Goal: Task Accomplishment & Management: Manage account settings

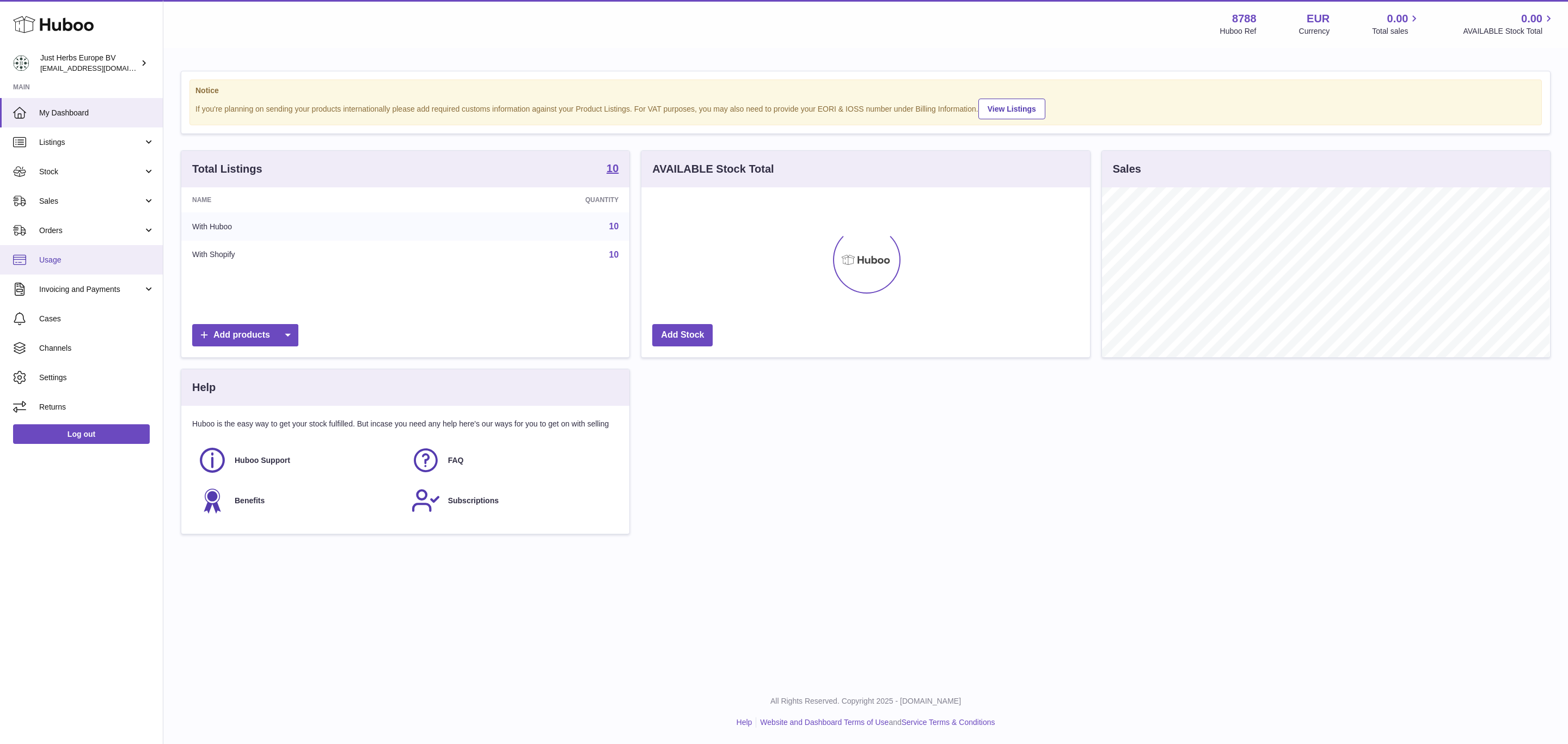
scroll to position [170, 447]
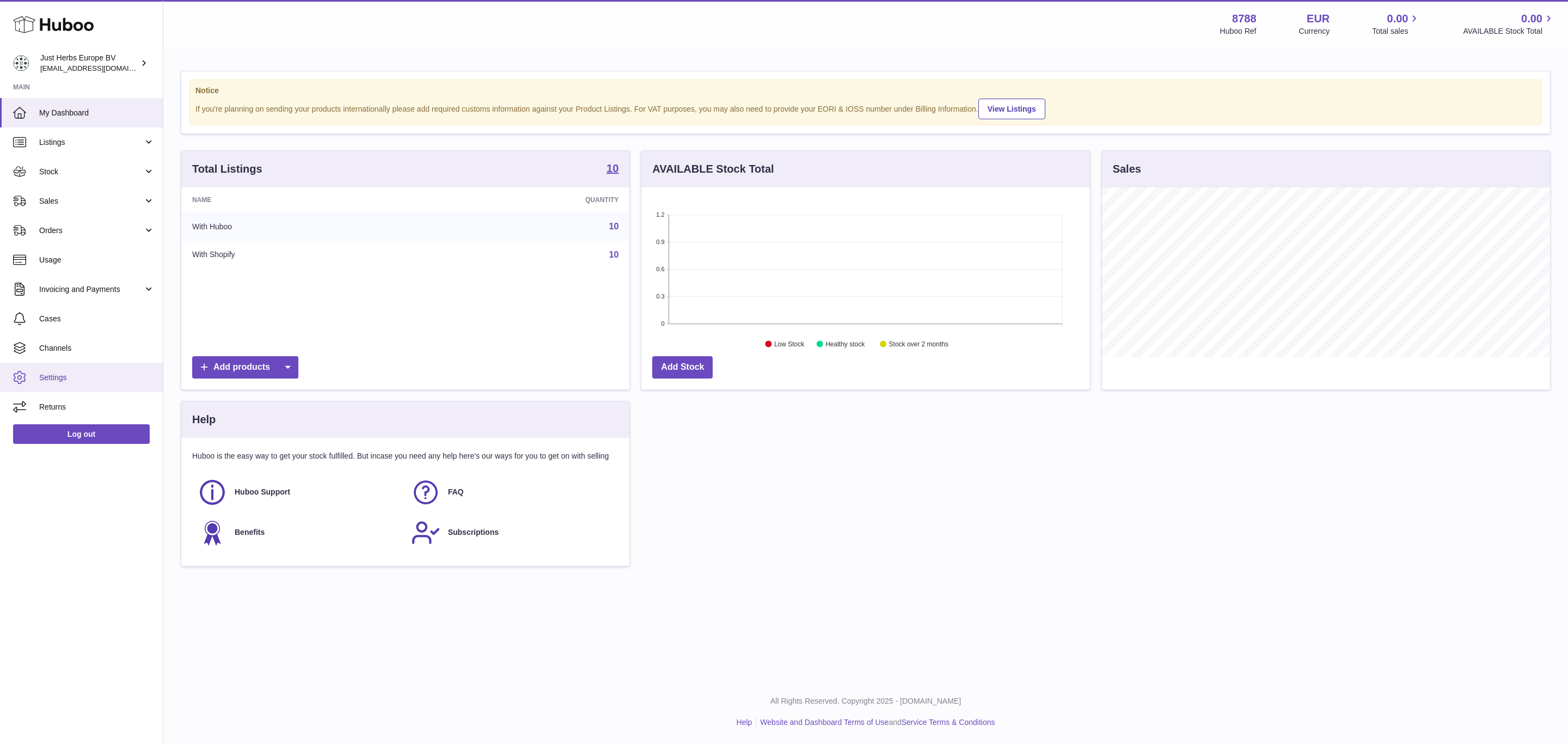
click at [110, 371] on link "Settings" at bounding box center [81, 377] width 163 height 29
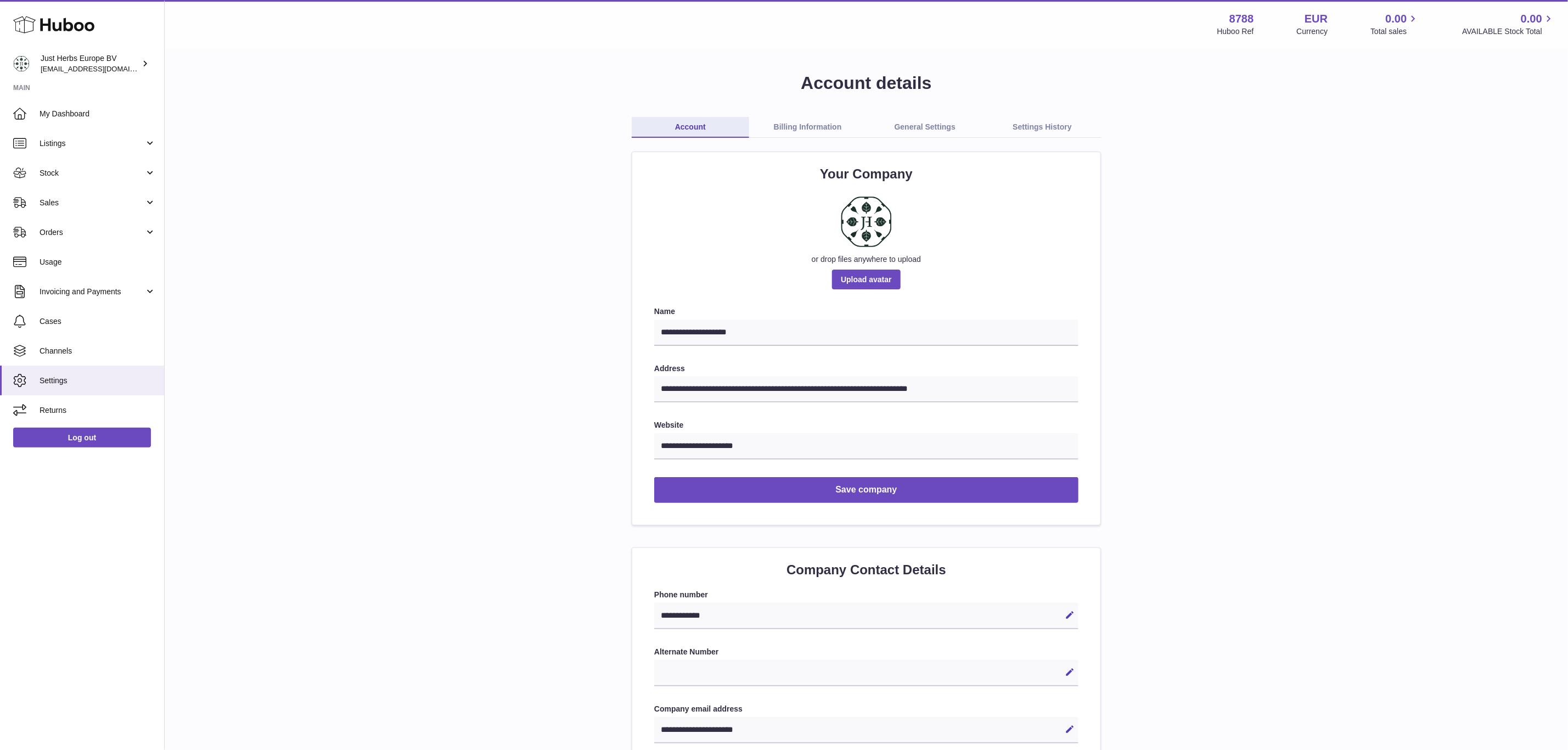
click at [99, 356] on link "Channels" at bounding box center [82, 350] width 164 height 29
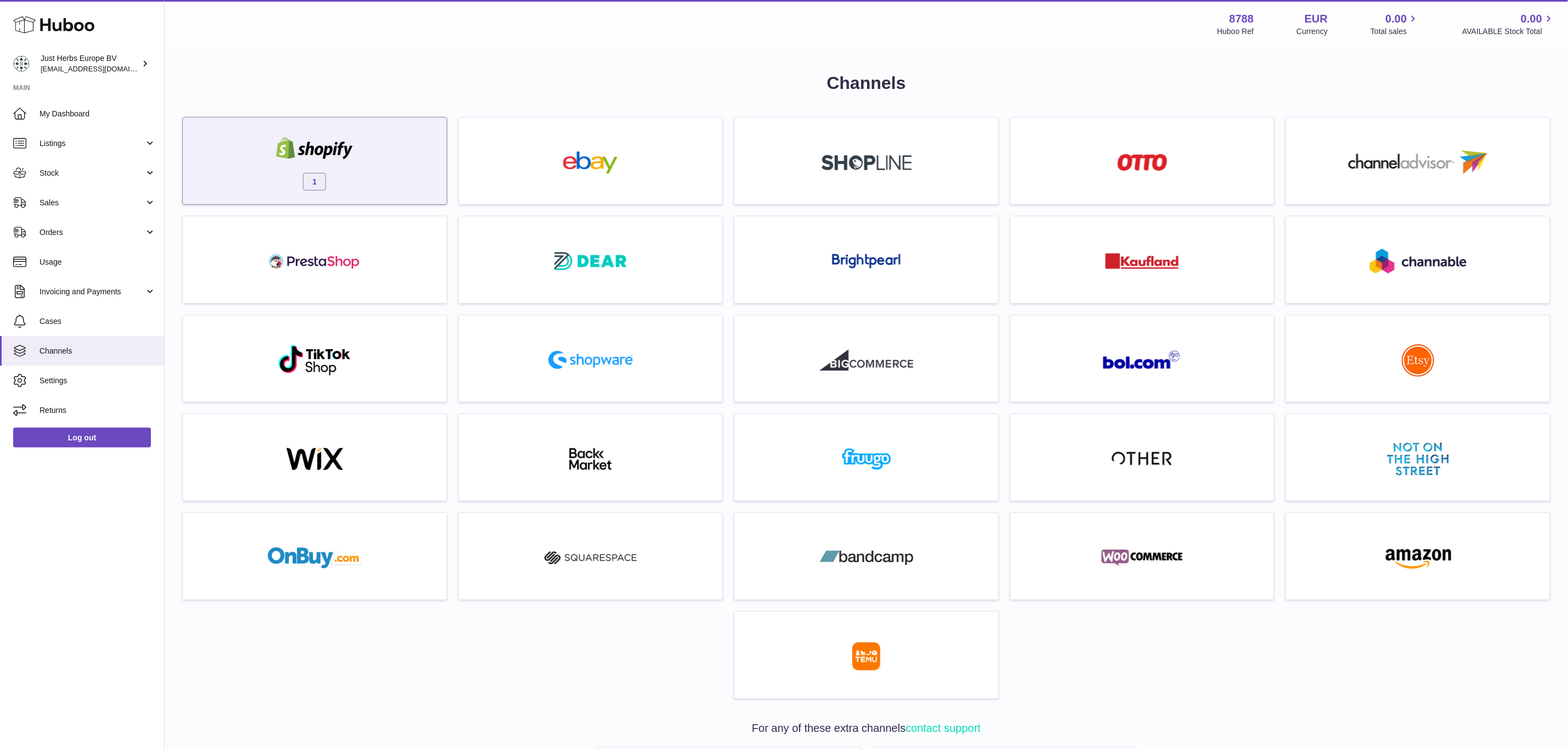
click at [379, 124] on link "1" at bounding box center [315, 160] width 253 height 75
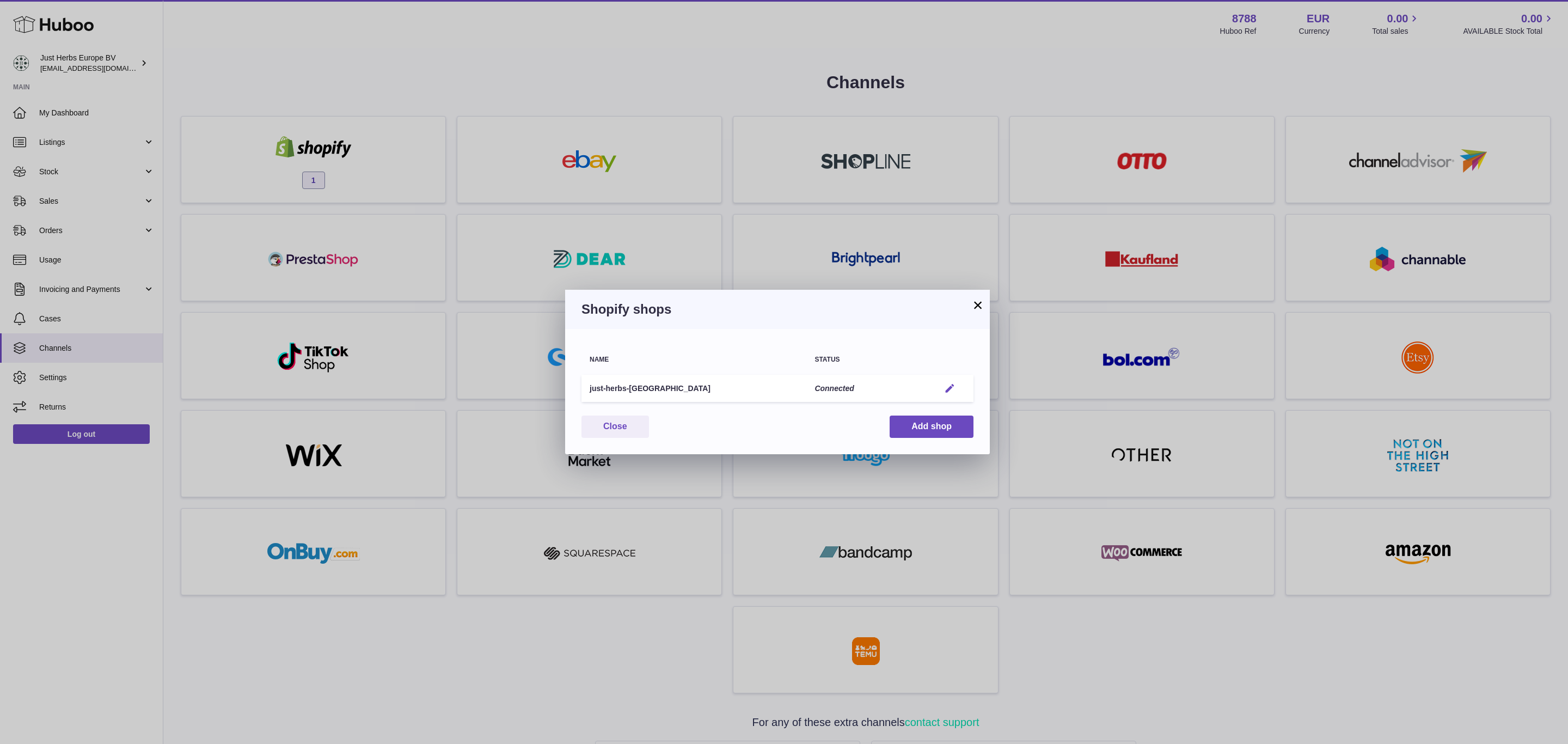
click at [945, 387] on em "button" at bounding box center [950, 388] width 12 height 12
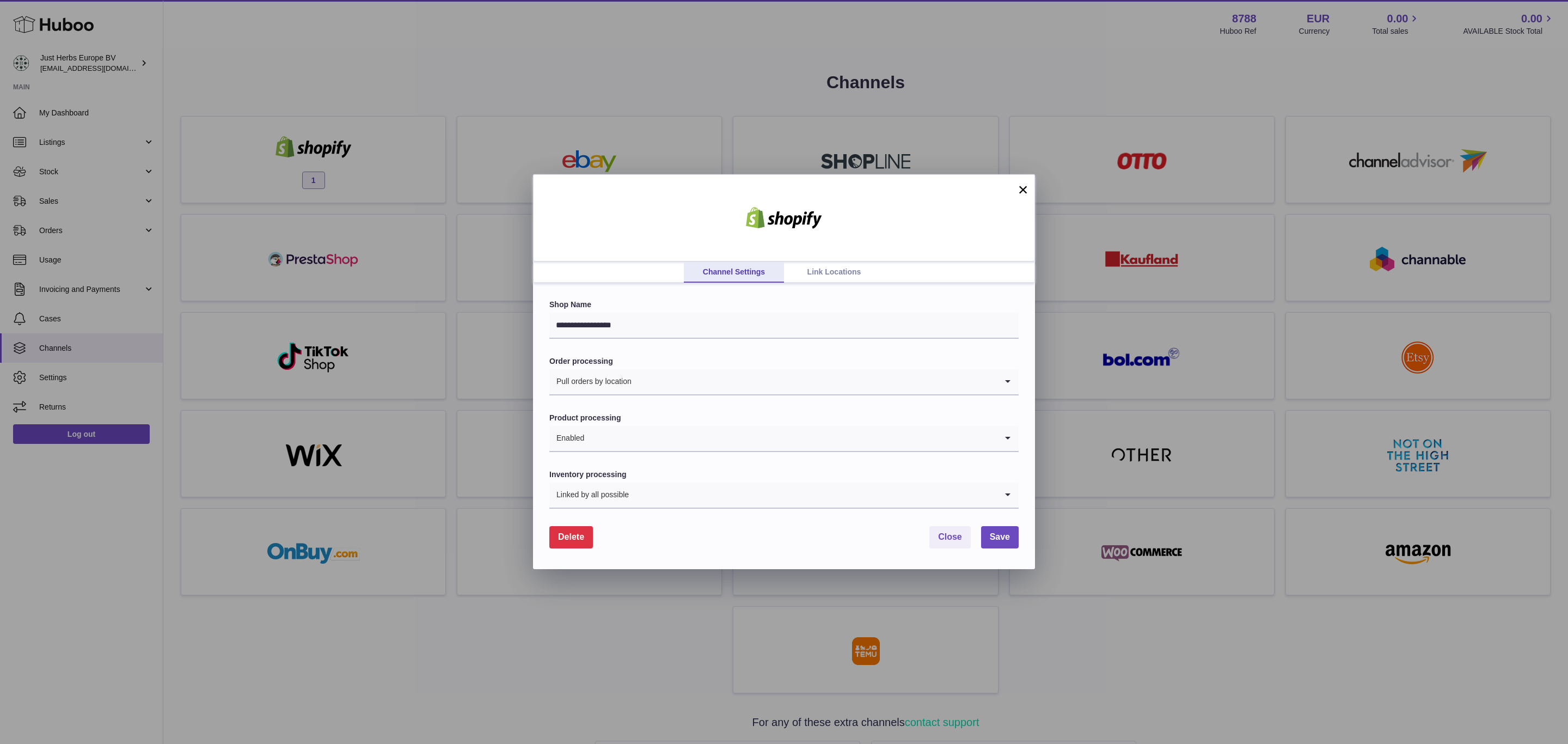
click at [848, 272] on link "Link Locations" at bounding box center [834, 272] width 100 height 21
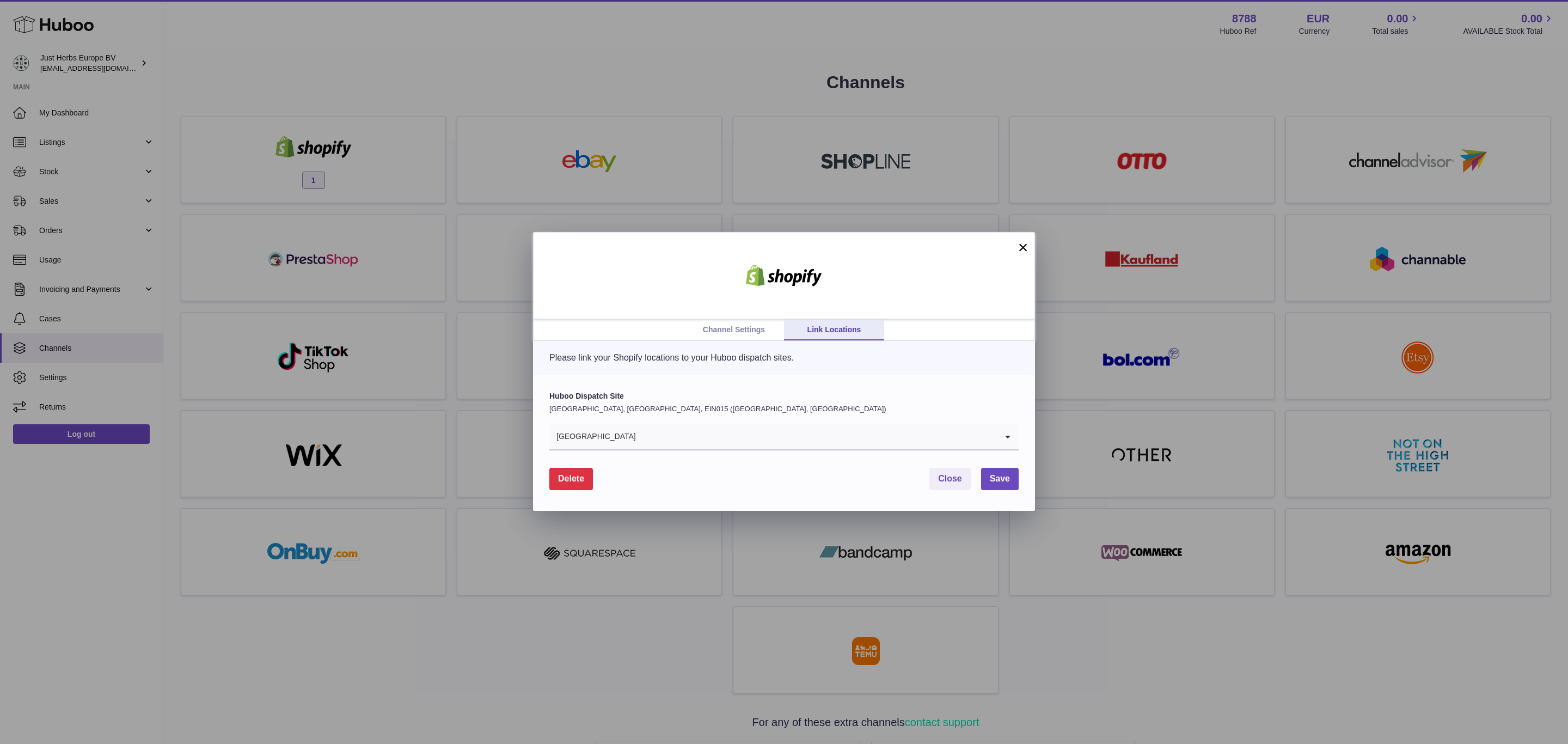
click at [1021, 244] on button "×" at bounding box center [1023, 247] width 13 height 13
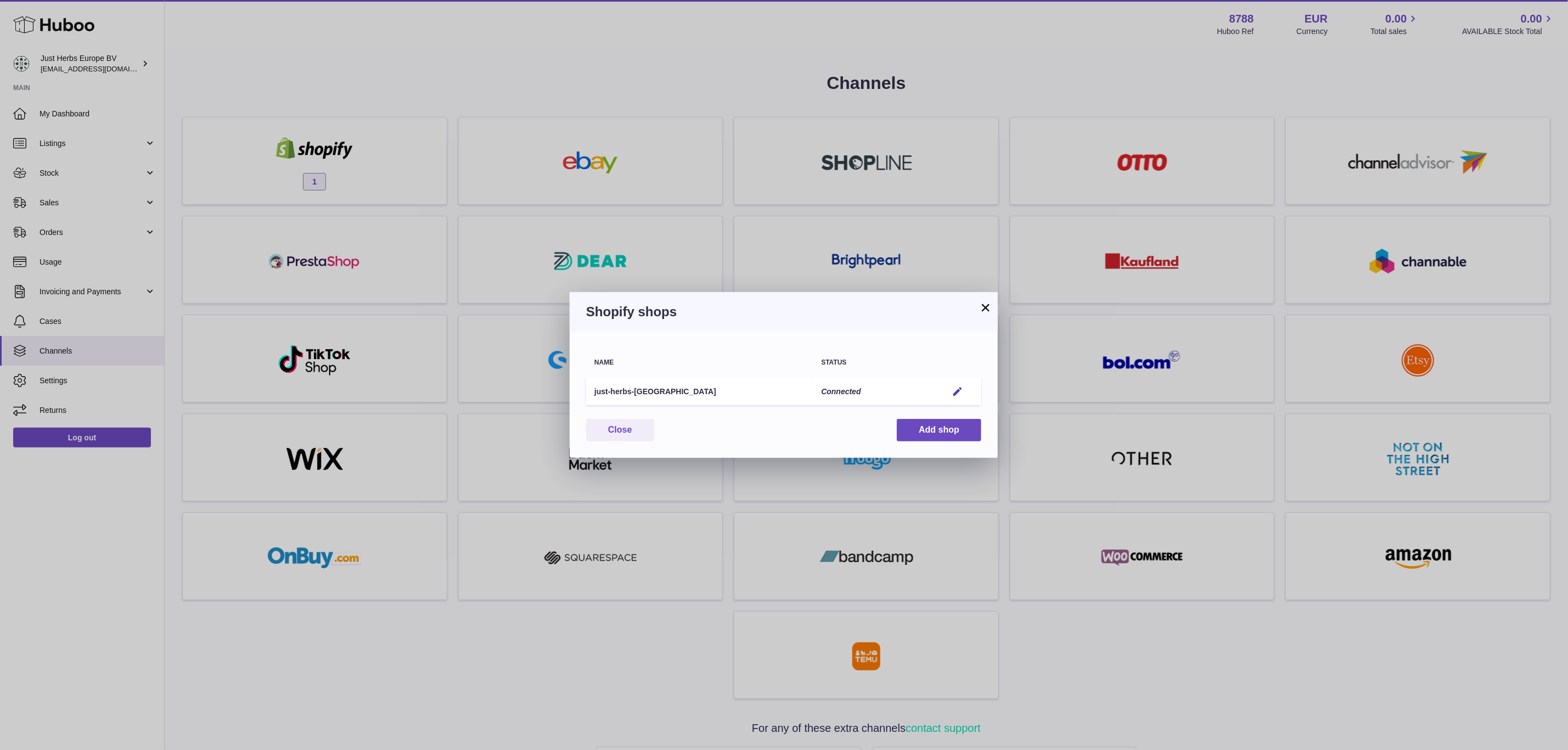
click at [984, 303] on button "×" at bounding box center [986, 307] width 13 height 13
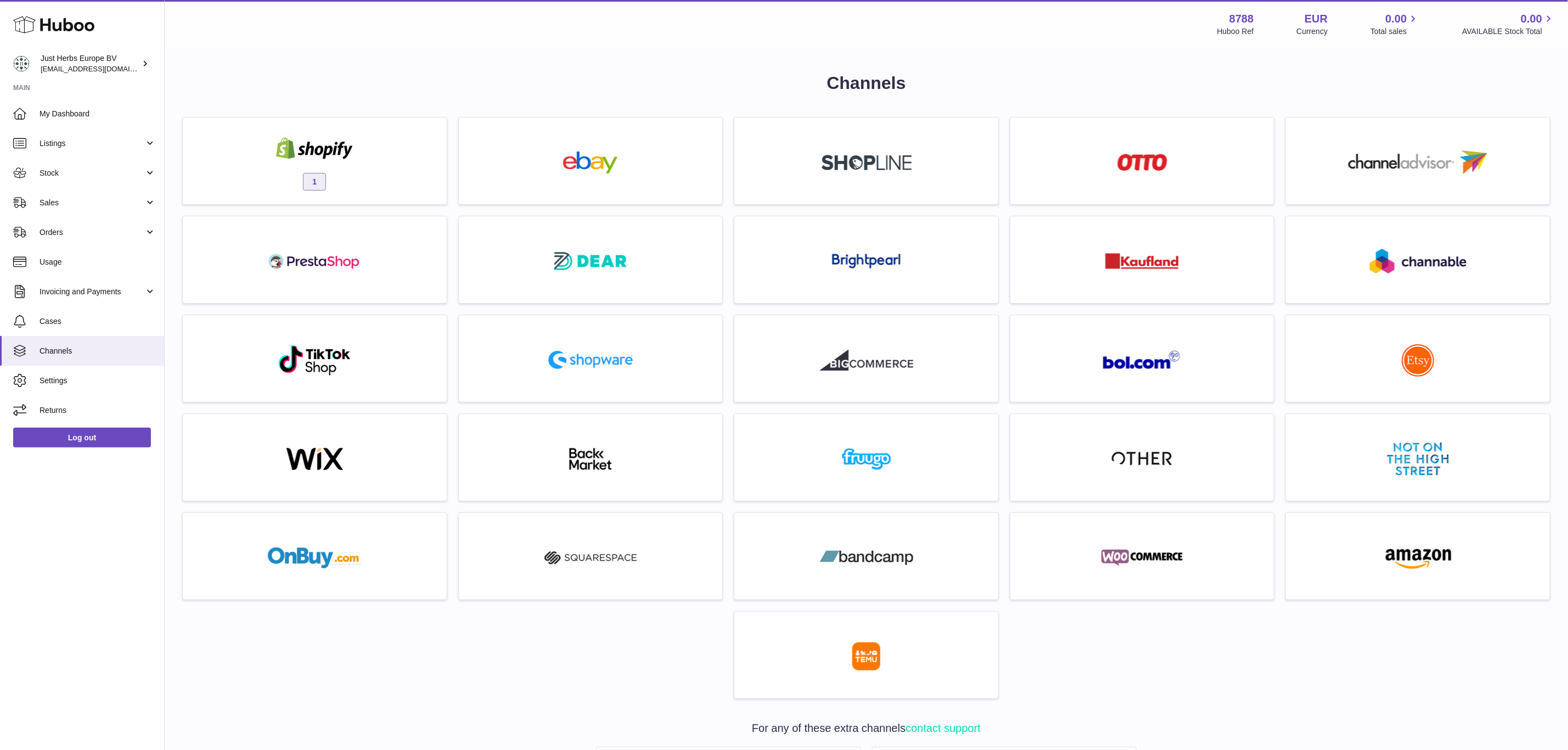
click at [601, 74] on h1 "Channels" at bounding box center [867, 83] width 1369 height 23
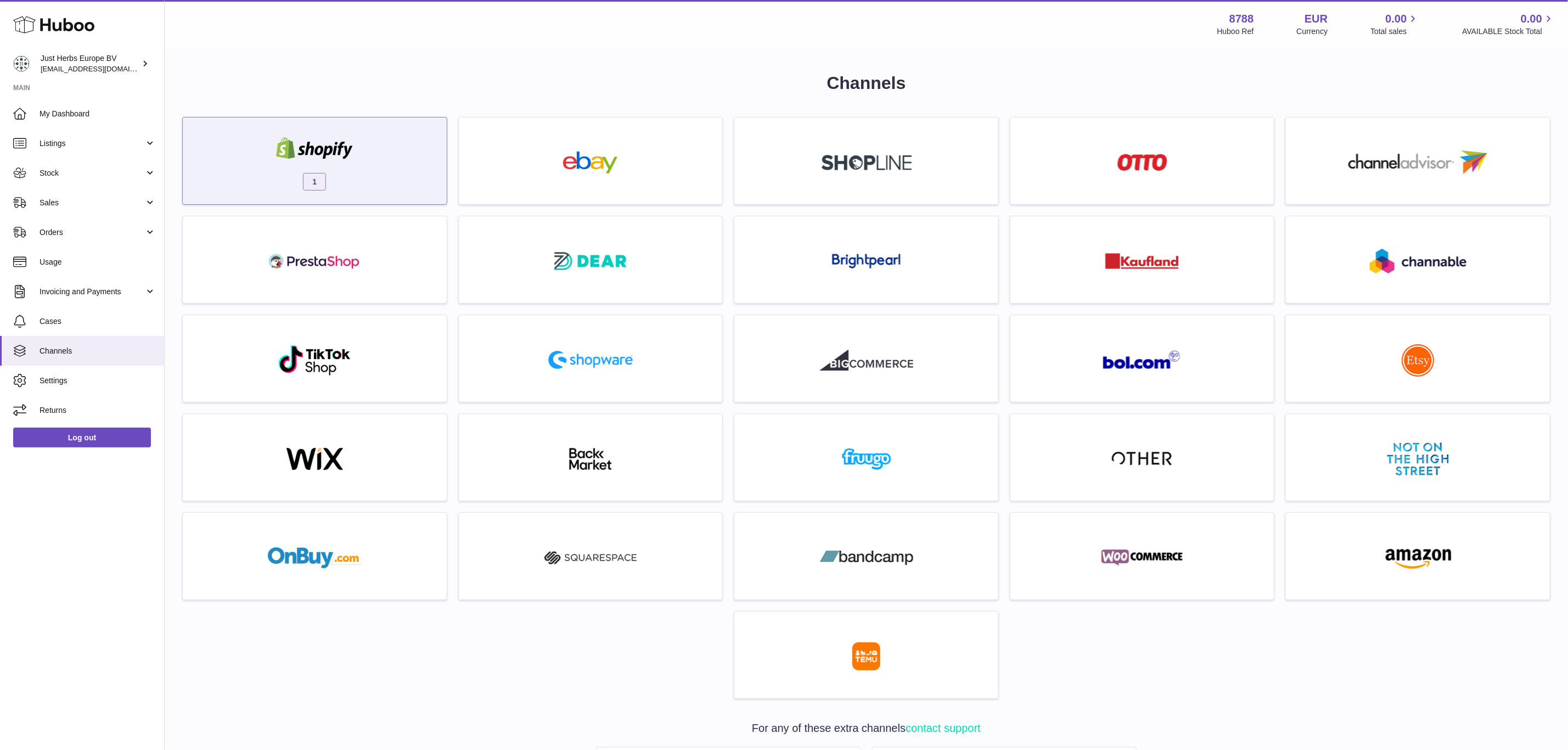
click at [369, 174] on div "1" at bounding box center [315, 163] width 253 height 70
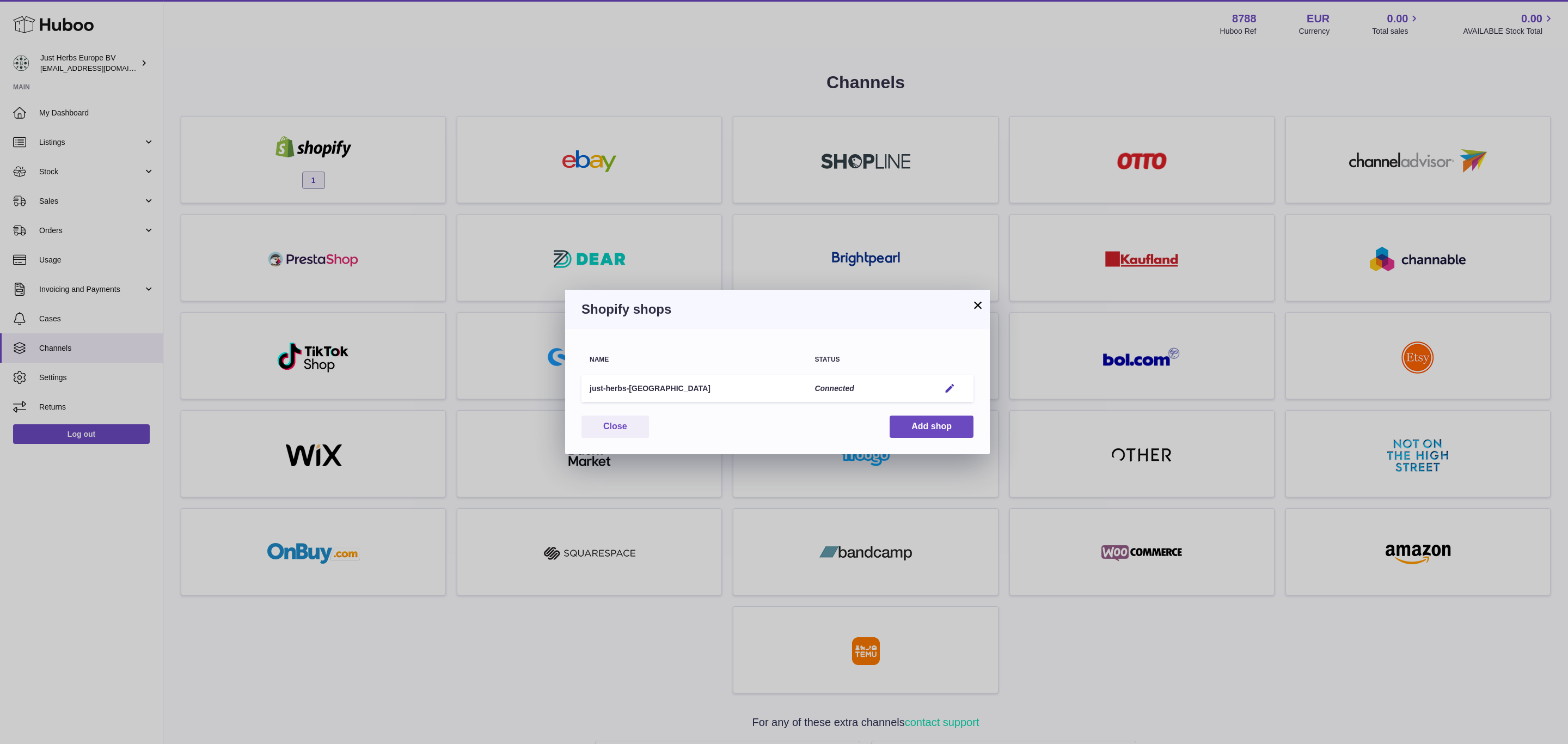
click at [972, 304] on button "×" at bounding box center [978, 304] width 13 height 13
